Goal: Find specific page/section: Find specific page/section

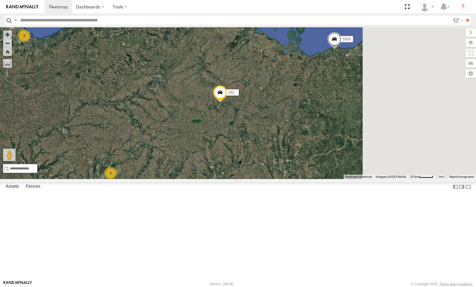
drag, startPoint x: 435, startPoint y: 91, endPoint x: 348, endPoint y: 120, distance: 91.2
click at [347, 124] on div "5300 5090 282 17048 17002P 16352 3 2" at bounding box center [238, 103] width 476 height 152
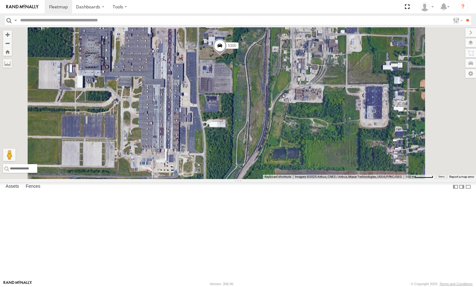
click at [299, 130] on div "5300 5090 282 17048 17002P 16352" at bounding box center [238, 103] width 476 height 152
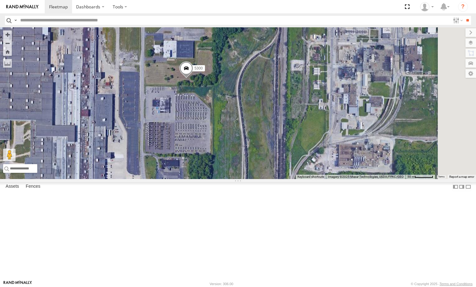
drag, startPoint x: 305, startPoint y: 126, endPoint x: 262, endPoint y: 144, distance: 47.4
click at [262, 144] on div "5300 5090 282 17048 17002P 16352" at bounding box center [238, 103] width 476 height 152
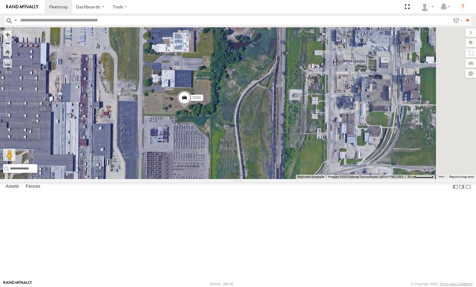
drag, startPoint x: 298, startPoint y: 168, endPoint x: 316, endPoint y: 184, distance: 23.8
click at [316, 179] on div "5300 5090 282 17048 17002P 16352" at bounding box center [238, 103] width 476 height 152
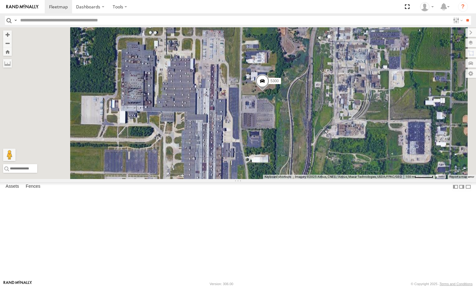
drag, startPoint x: 265, startPoint y: 151, endPoint x: 322, endPoint y: 114, distance: 67.9
click at [322, 114] on div "5300 5090 282 17048 17002P 16352" at bounding box center [238, 103] width 476 height 152
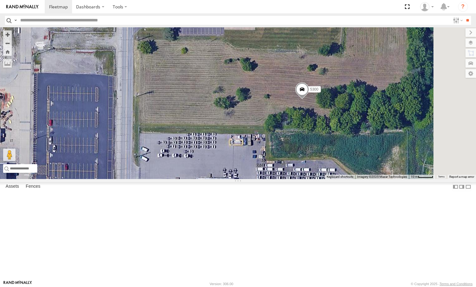
drag, startPoint x: 382, startPoint y: 145, endPoint x: 288, endPoint y: 144, distance: 94.4
click at [288, 144] on div "5300 5090 282 17048 17002P 16352" at bounding box center [238, 103] width 476 height 152
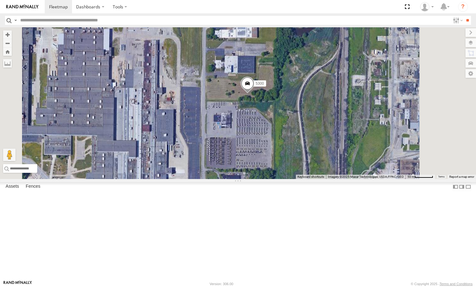
drag, startPoint x: 276, startPoint y: 150, endPoint x: 295, endPoint y: 149, distance: 19.3
click at [295, 149] on div "5300 5090 282 17048 17002P 16352" at bounding box center [238, 103] width 476 height 152
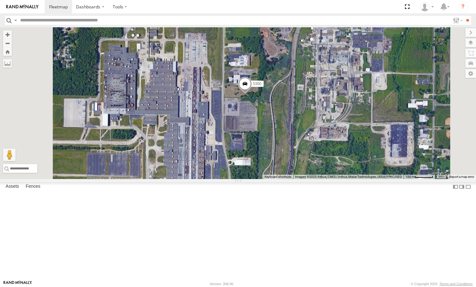
drag, startPoint x: 301, startPoint y: 147, endPoint x: 327, endPoint y: 143, distance: 26.7
click at [327, 143] on div "5300 5090 282 17048 17002P 16352" at bounding box center [238, 103] width 476 height 152
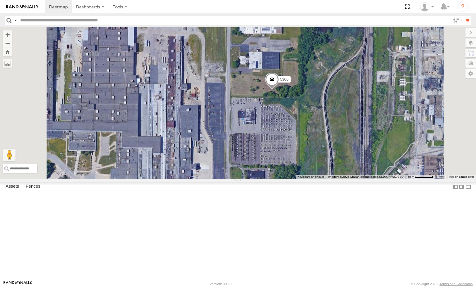
click at [320, 143] on div "5300 5090 282 17048 17002P 16352" at bounding box center [238, 103] width 476 height 152
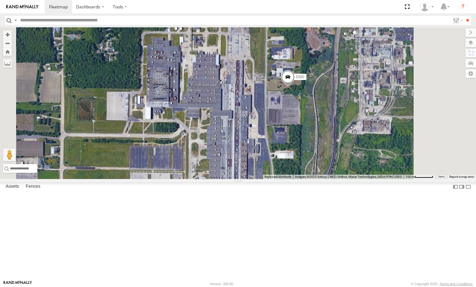
drag, startPoint x: 336, startPoint y: 146, endPoint x: 343, endPoint y: 138, distance: 11.0
click at [345, 139] on div "5300 5090 282 17048 17002P 16352" at bounding box center [238, 103] width 476 height 152
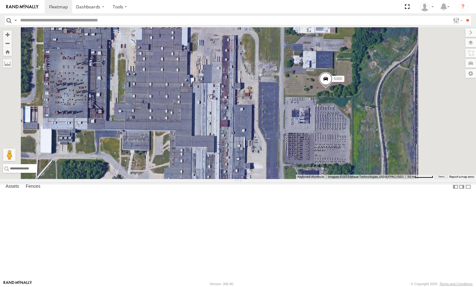
drag, startPoint x: 316, startPoint y: 129, endPoint x: 255, endPoint y: 124, distance: 61.4
click at [255, 124] on div "5300 5090 282 17048 17002P 16352" at bounding box center [238, 103] width 476 height 152
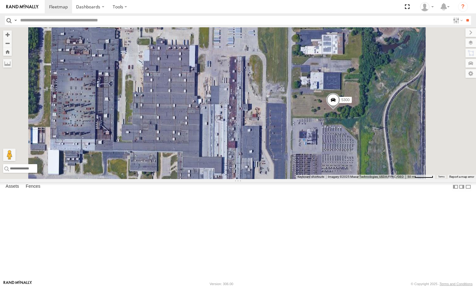
drag, startPoint x: 329, startPoint y: 76, endPoint x: 339, endPoint y: 98, distance: 24.3
click at [339, 98] on div "5300 5090 282 17048 17002P 16352" at bounding box center [238, 103] width 476 height 152
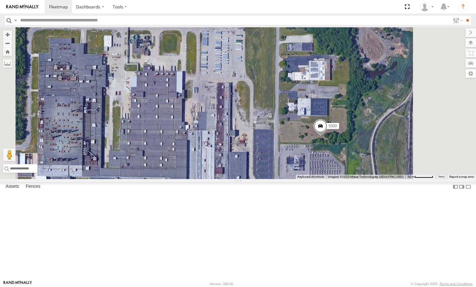
drag, startPoint x: 343, startPoint y: 95, endPoint x: 330, endPoint y: 121, distance: 29.4
click at [330, 121] on div "5300 5090 282 17048 17002P 16352" at bounding box center [238, 103] width 476 height 152
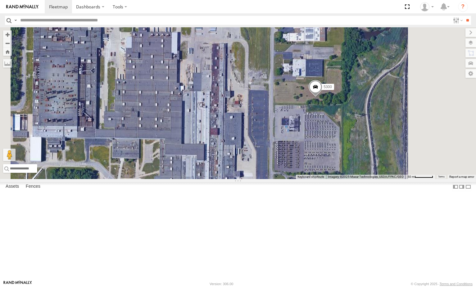
drag, startPoint x: 353, startPoint y: 148, endPoint x: 348, endPoint y: 121, distance: 27.2
click at [348, 121] on div "5300 5090 282 17048 17002P 16352" at bounding box center [238, 103] width 476 height 152
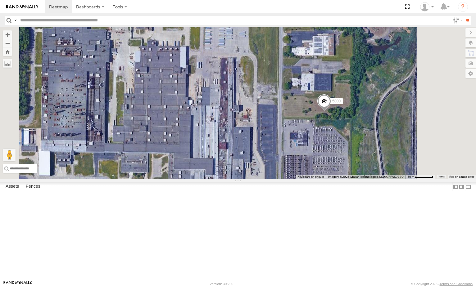
drag, startPoint x: 234, startPoint y: 107, endPoint x: 295, endPoint y: 115, distance: 61.4
click at [294, 115] on div "5300 5090 282 17048 17002P 16352" at bounding box center [238, 103] width 476 height 152
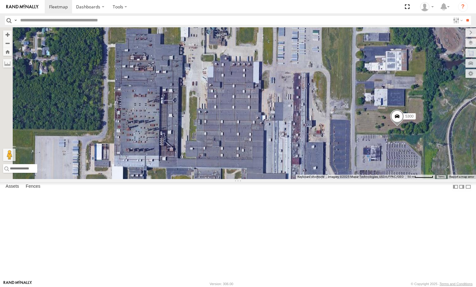
drag, startPoint x: 298, startPoint y: 114, endPoint x: 290, endPoint y: 123, distance: 11.9
click at [290, 123] on div "5300 5090 282 17048 17002P 16352" at bounding box center [238, 103] width 476 height 152
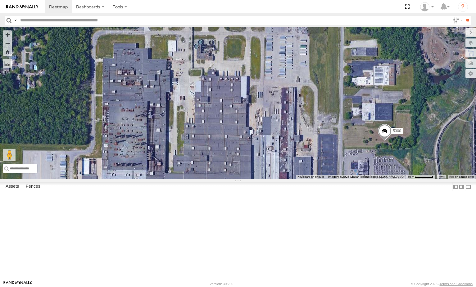
drag, startPoint x: 289, startPoint y: 109, endPoint x: 286, endPoint y: 116, distance: 6.9
click at [286, 116] on div "5300 5090 282 17048 17002P 16352" at bounding box center [238, 103] width 476 height 152
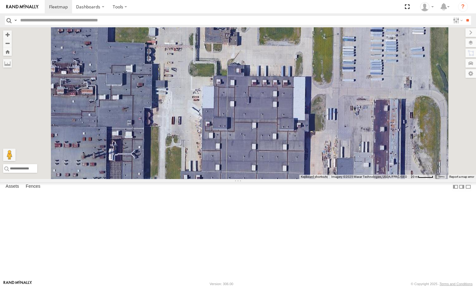
drag, startPoint x: 267, startPoint y: 131, endPoint x: 278, endPoint y: 125, distance: 13.1
click at [278, 125] on div "5300 5090 282 17048 17002P 16352" at bounding box center [238, 103] width 476 height 152
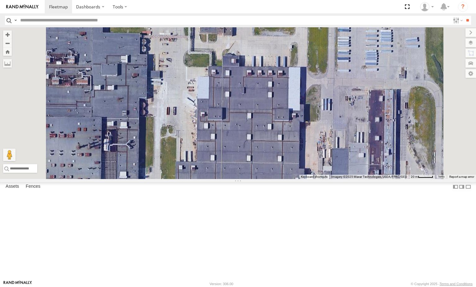
drag, startPoint x: 273, startPoint y: 145, endPoint x: 241, endPoint y: 117, distance: 42.4
click at [241, 117] on div "5300 5090 282 17048 17002P 16352" at bounding box center [238, 103] width 476 height 152
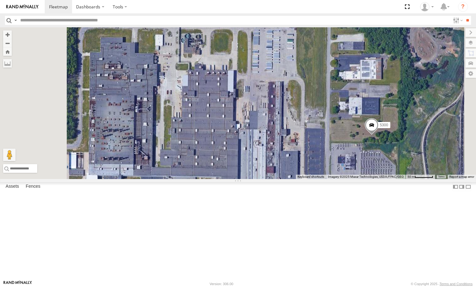
drag, startPoint x: 263, startPoint y: 156, endPoint x: 267, endPoint y: 148, distance: 8.9
click at [267, 148] on div "5300 5090 282 17048 17002P 16352" at bounding box center [238, 103] width 476 height 152
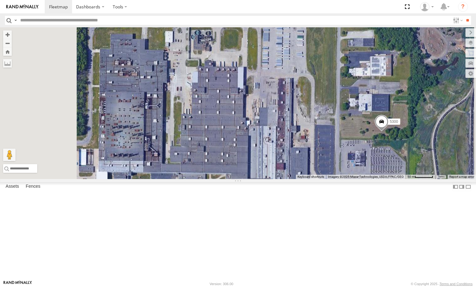
drag, startPoint x: 270, startPoint y: 151, endPoint x: 260, endPoint y: 135, distance: 18.7
click at [260, 135] on div "5300 5090 282 17048 17002P 16352" at bounding box center [238, 103] width 476 height 152
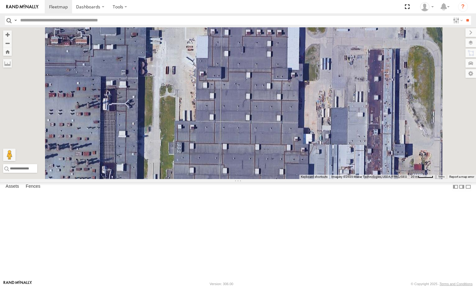
drag, startPoint x: 255, startPoint y: 130, endPoint x: 257, endPoint y: 136, distance: 6.6
click at [257, 136] on div "5300 5090 282 17048 17002P 16352" at bounding box center [238, 103] width 476 height 152
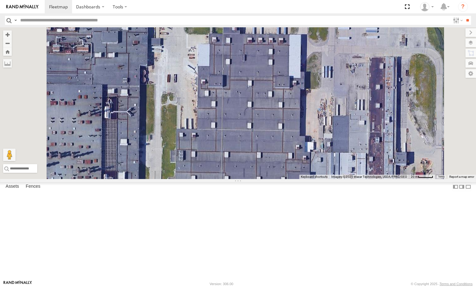
drag, startPoint x: 267, startPoint y: 148, endPoint x: 266, endPoint y: 157, distance: 8.7
click at [266, 157] on div "5300 5090 282 17048 17002P 16352" at bounding box center [238, 103] width 476 height 152
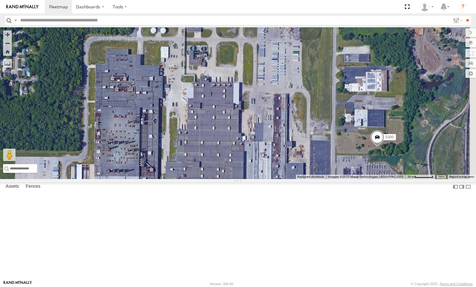
click at [275, 166] on div "5300 5090 282 17048 17002P 16352" at bounding box center [238, 103] width 476 height 152
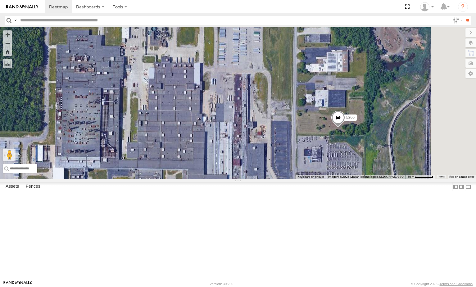
drag, startPoint x: 302, startPoint y: 165, endPoint x: 248, endPoint y: 131, distance: 63.3
click at [248, 133] on div "5300 5090 282 17048 17002P 16352" at bounding box center [238, 103] width 476 height 152
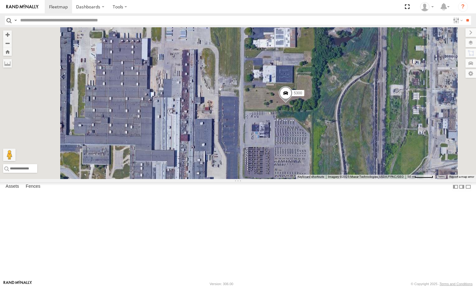
drag, startPoint x: 334, startPoint y: 117, endPoint x: 339, endPoint y: 117, distance: 5.3
click at [339, 117] on div "5300 5090 282 17048 17002P 16352" at bounding box center [238, 103] width 476 height 152
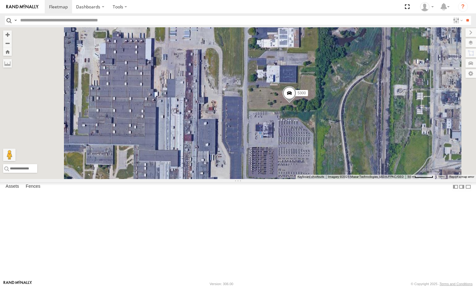
drag, startPoint x: 299, startPoint y: 107, endPoint x: 305, endPoint y: 109, distance: 6.0
click at [305, 109] on div "5300 5090 282 17048 17002P 16352" at bounding box center [238, 103] width 476 height 152
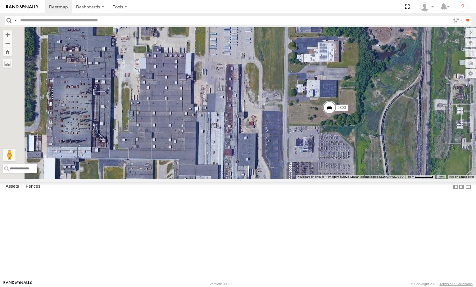
drag, startPoint x: 317, startPoint y: 111, endPoint x: 352, endPoint y: 126, distance: 38.1
click at [352, 126] on div "5300 5090 282 17048 17002P 16352" at bounding box center [238, 103] width 476 height 152
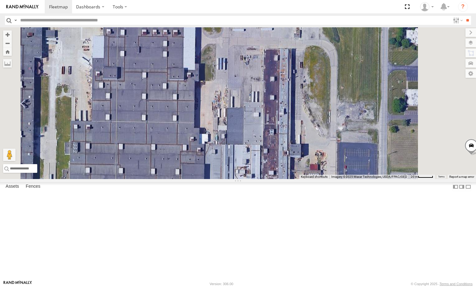
drag, startPoint x: 279, startPoint y: 129, endPoint x: 315, endPoint y: 150, distance: 41.5
click at [314, 150] on div "5300 5090 282 17048 17002P 16352" at bounding box center [238, 103] width 476 height 152
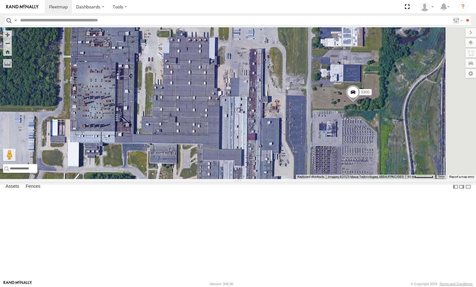
drag, startPoint x: 301, startPoint y: 120, endPoint x: 279, endPoint y: 95, distance: 33.0
click at [279, 95] on div "5300 5090 282 17048 17002P 16352" at bounding box center [238, 103] width 476 height 152
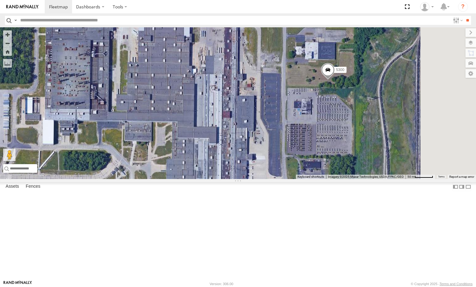
drag, startPoint x: 296, startPoint y: 110, endPoint x: 310, endPoint y: 131, distance: 25.8
click at [310, 131] on div "5300 5090 282 17048 17002P 16352" at bounding box center [238, 103] width 476 height 152
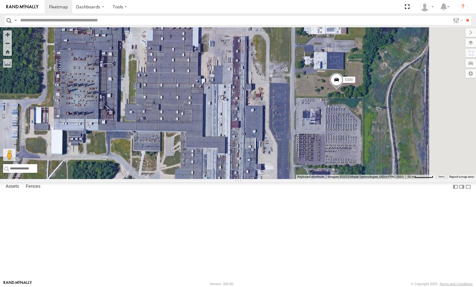
drag, startPoint x: 311, startPoint y: 124, endPoint x: 334, endPoint y: 145, distance: 31.2
click at [332, 145] on div "5300 5090 282 17048 17002P 16352" at bounding box center [238, 103] width 476 height 152
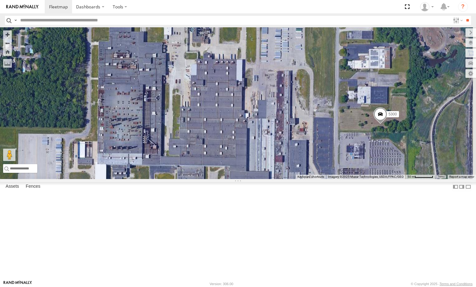
drag, startPoint x: 291, startPoint y: 143, endPoint x: 318, endPoint y: 135, distance: 28.8
click at [317, 135] on div "5300 5090 282 17048 17002P 16352" at bounding box center [238, 103] width 476 height 152
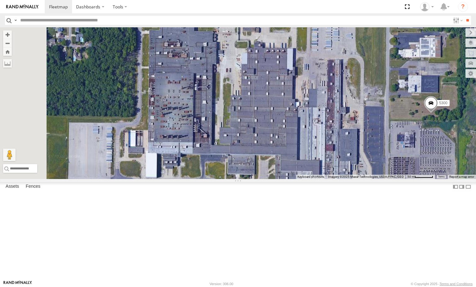
drag, startPoint x: 306, startPoint y: 136, endPoint x: 323, endPoint y: 136, distance: 16.8
click at [323, 136] on div "5300 5090 282 17048 17002P 16352" at bounding box center [238, 103] width 476 height 152
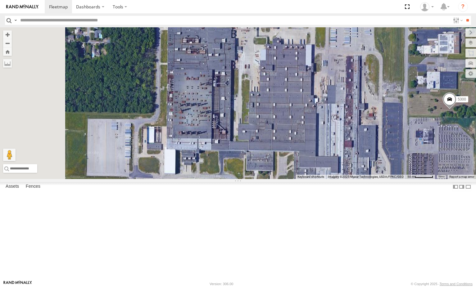
drag, startPoint x: 310, startPoint y: 139, endPoint x: 328, endPoint y: 136, distance: 18.3
click at [328, 136] on div "5300 5090 282 17048 17002P 16352" at bounding box center [238, 103] width 476 height 152
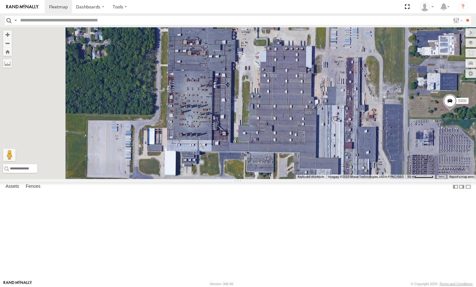
drag, startPoint x: 313, startPoint y: 138, endPoint x: 313, endPoint y: 135, distance: 3.4
click at [313, 135] on div "5300 5090 282 17048 17002P 16352" at bounding box center [238, 103] width 476 height 152
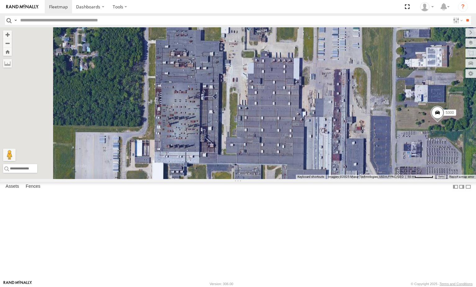
drag, startPoint x: 317, startPoint y: 130, endPoint x: 304, endPoint y: 144, distance: 19.1
click at [304, 144] on div "5300 5090 282 17048 17002P 16352" at bounding box center [238, 103] width 476 height 152
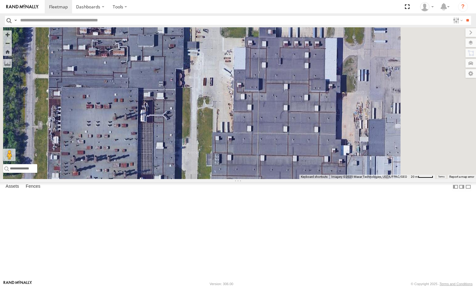
drag, startPoint x: 317, startPoint y: 142, endPoint x: 292, endPoint y: 157, distance: 29.6
click at [292, 157] on div "5300 5090 282 17048 17002P 16352" at bounding box center [238, 103] width 476 height 152
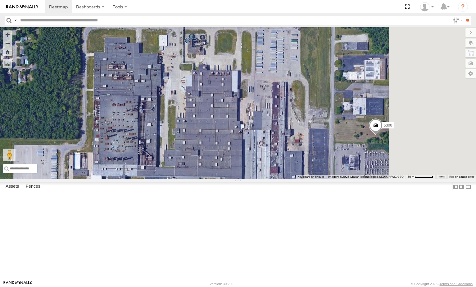
drag, startPoint x: 303, startPoint y: 148, endPoint x: 258, endPoint y: 145, distance: 45.7
click at [258, 145] on div "5300 5090 282 17048 17002P 16352" at bounding box center [238, 103] width 476 height 152
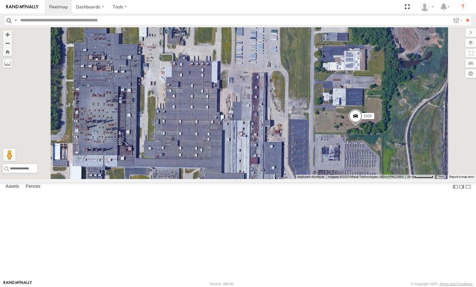
drag, startPoint x: 272, startPoint y: 137, endPoint x: 259, endPoint y: 129, distance: 15.2
click at [259, 129] on div "5300 5090 282 17048 17002P 16352" at bounding box center [238, 103] width 476 height 152
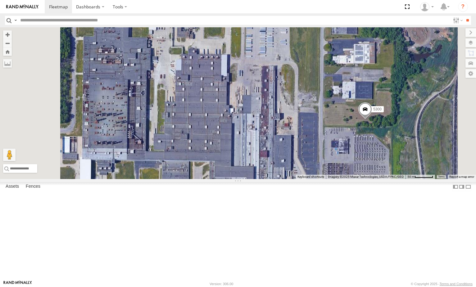
drag, startPoint x: 280, startPoint y: 145, endPoint x: 288, endPoint y: 136, distance: 11.7
click at [288, 136] on div "5300 5090 282 17048 17002P 16352" at bounding box center [238, 103] width 476 height 152
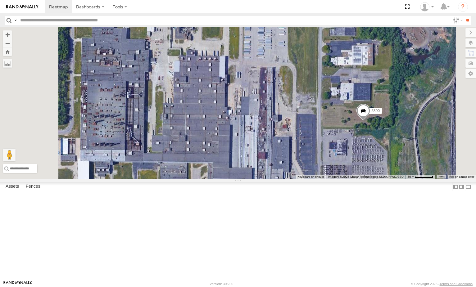
click at [288, 140] on div "5300 5090 282 17048 17002P 16352" at bounding box center [238, 103] width 476 height 152
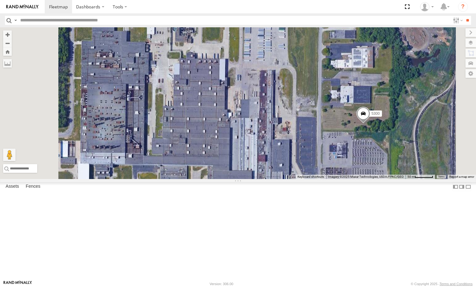
drag, startPoint x: 296, startPoint y: 133, endPoint x: 296, endPoint y: 139, distance: 6.2
click at [296, 139] on div "5300 5090 282 17048 17002P 16352" at bounding box center [238, 103] width 476 height 152
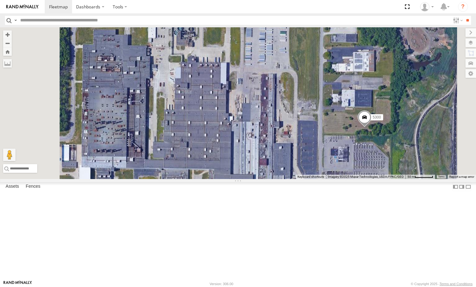
click at [302, 139] on div "5300 5090 282 17048 17002P 16352" at bounding box center [238, 103] width 476 height 152
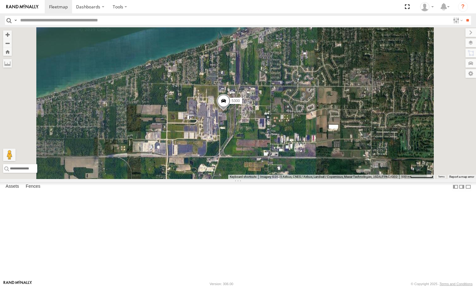
drag, startPoint x: 271, startPoint y: 186, endPoint x: 277, endPoint y: 132, distance: 54.0
click at [277, 133] on div "5300 5090 282 17048 17002P 16352" at bounding box center [238, 103] width 476 height 152
